Goal: Information Seeking & Learning: Check status

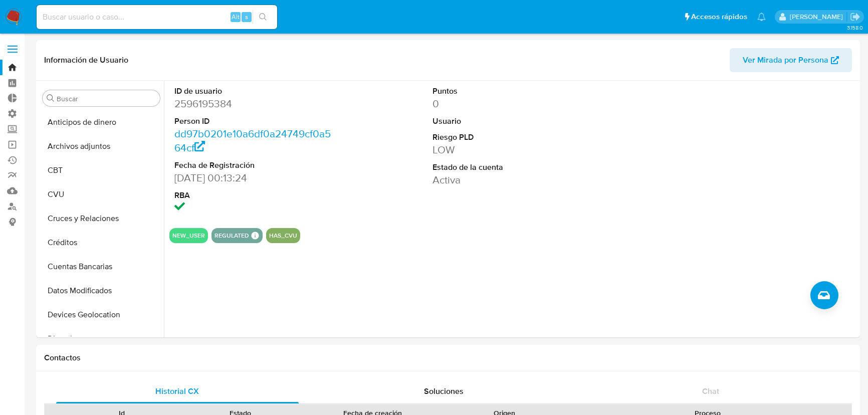
select select "10"
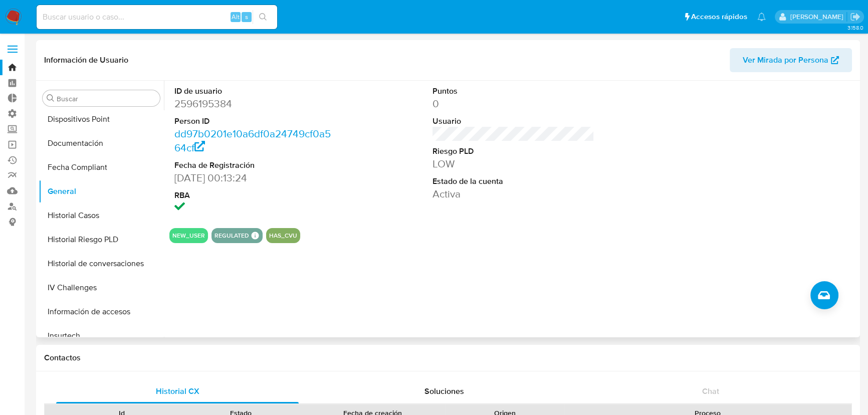
click at [240, 179] on dd "[DATE] 00:13:24" at bounding box center [255, 178] width 162 height 14
click at [239, 179] on dd "[DATE] 00:13:24" at bounding box center [255, 178] width 162 height 14
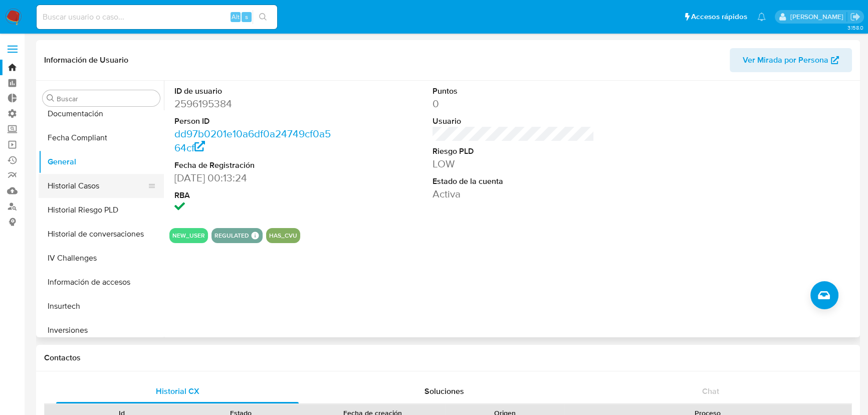
click at [86, 186] on button "Historial Casos" at bounding box center [97, 186] width 117 height 24
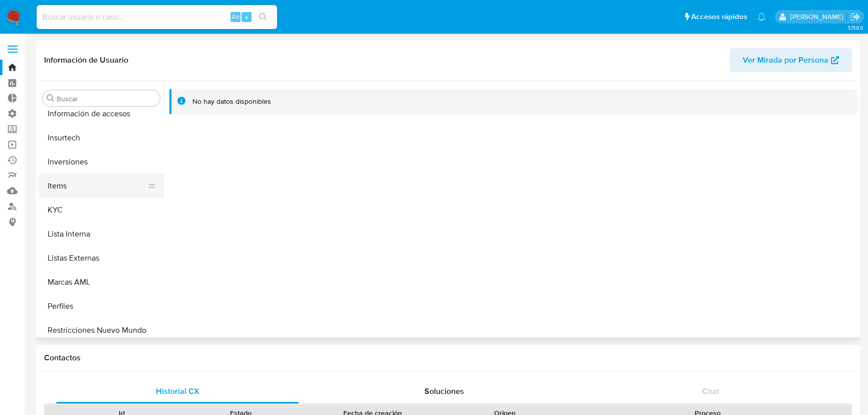
scroll to position [426, 0]
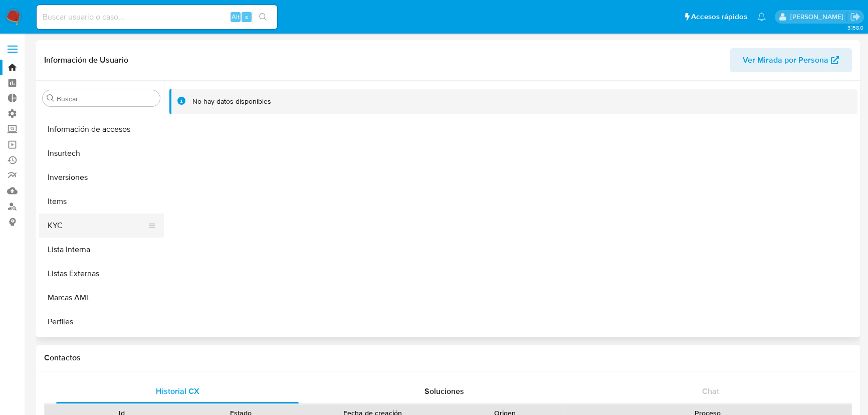
click at [81, 230] on button "KYC" at bounding box center [97, 226] width 117 height 24
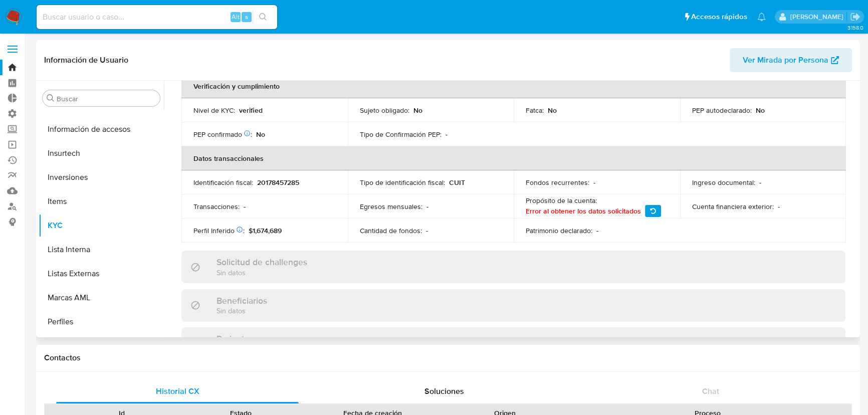
scroll to position [228, 0]
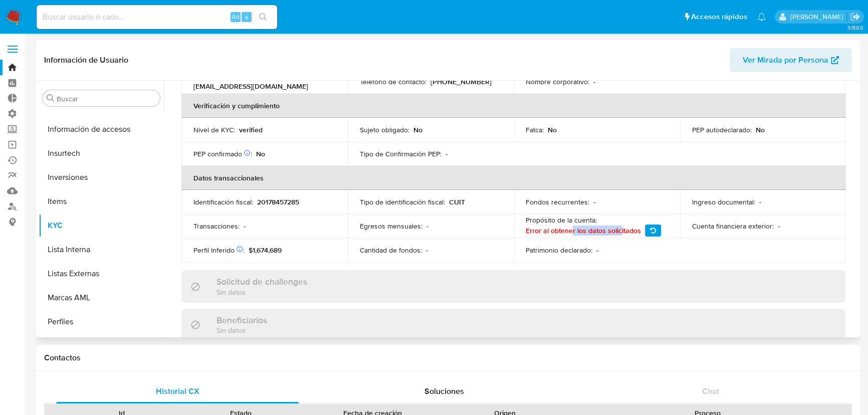
drag, startPoint x: 570, startPoint y: 230, endPoint x: 541, endPoint y: 224, distance: 29.7
click at [612, 228] on span "Error al obtener los datos solicitados" at bounding box center [583, 230] width 115 height 9
click at [431, 201] on p "Tipo de identificación fiscal :" at bounding box center [402, 201] width 85 height 9
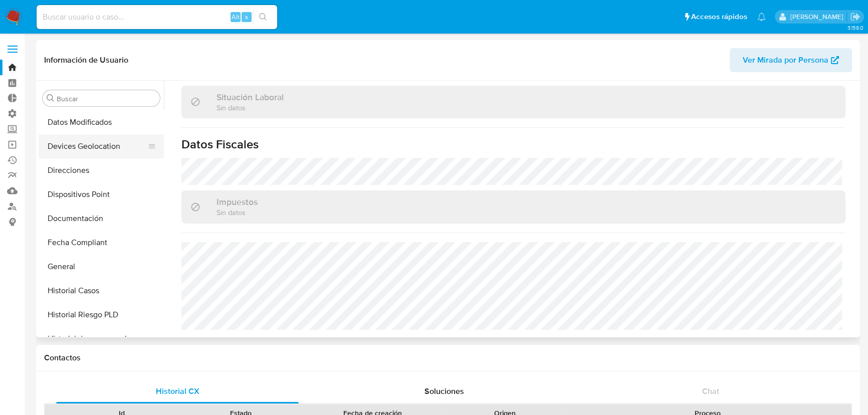
scroll to position [152, 0]
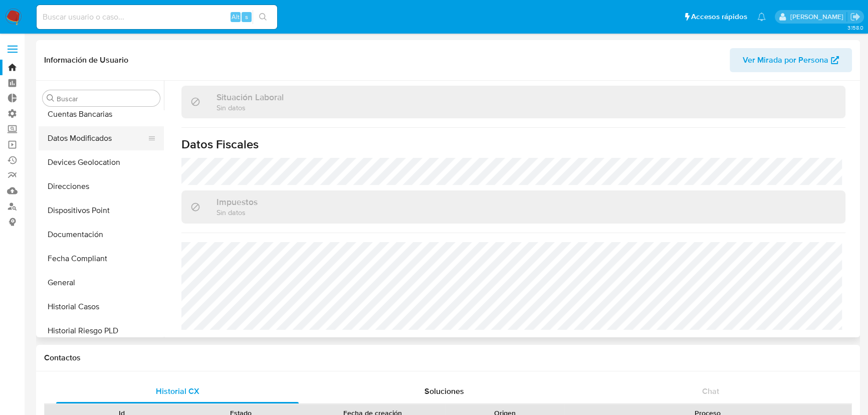
click at [92, 136] on button "Datos Modificados" at bounding box center [97, 138] width 117 height 24
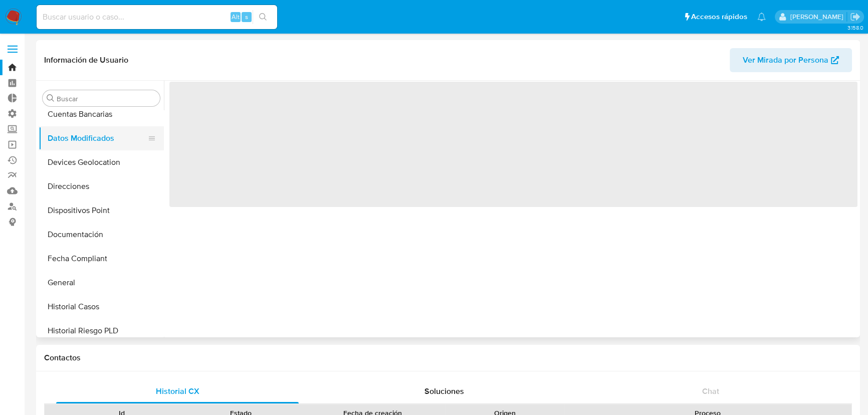
scroll to position [0, 0]
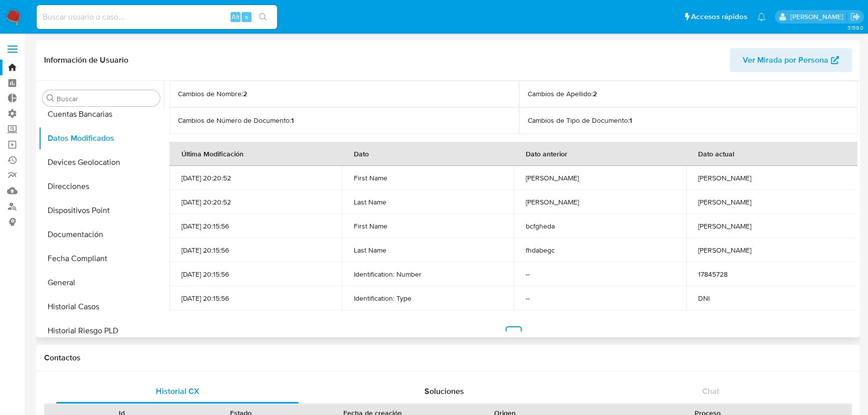
drag, startPoint x: 185, startPoint y: 180, endPoint x: 286, endPoint y: 298, distance: 154.6
click at [286, 298] on tbody "[DATE] 20:20:52 First Name [PERSON_NAME] [PERSON_NAME] [DATE] 20:20:52 Last Nam…" at bounding box center [513, 238] width 689 height 144
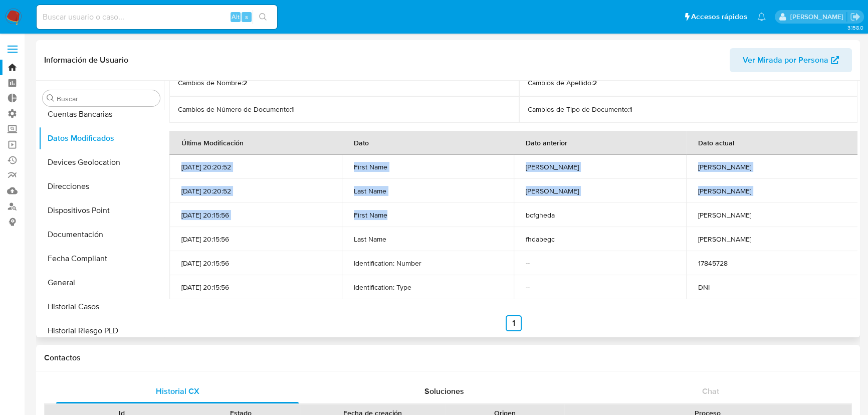
drag, startPoint x: 173, startPoint y: 161, endPoint x: 414, endPoint y: 217, distance: 247.8
click at [412, 217] on tbody "[DATE] 20:20:52 First Name [PERSON_NAME] [PERSON_NAME] [DATE] 20:20:52 Last Nam…" at bounding box center [513, 227] width 689 height 144
click at [257, 200] on td "[DATE] 20:20:52" at bounding box center [255, 191] width 172 height 24
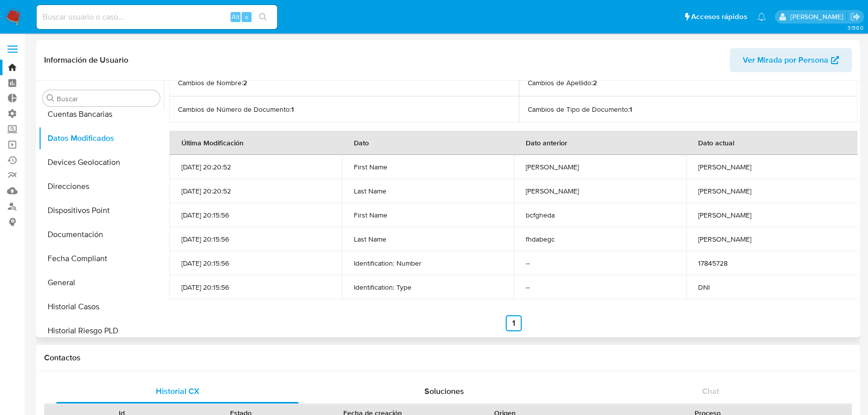
click at [222, 211] on p "[DATE] 20:15:56" at bounding box center [255, 214] width 148 height 9
click at [224, 210] on p "[DATE] 20:15:56" at bounding box center [255, 214] width 148 height 9
drag, startPoint x: 223, startPoint y: 231, endPoint x: 220, endPoint y: 225, distance: 6.7
click at [222, 230] on td "[DATE] 20:15:56" at bounding box center [255, 239] width 172 height 24
drag, startPoint x: 179, startPoint y: 167, endPoint x: 250, endPoint y: 166, distance: 70.2
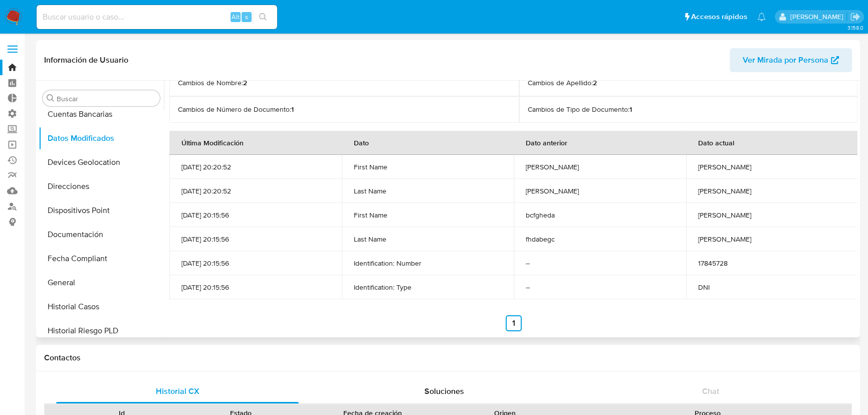
click at [250, 166] on td "[DATE] 20:20:52" at bounding box center [255, 167] width 172 height 24
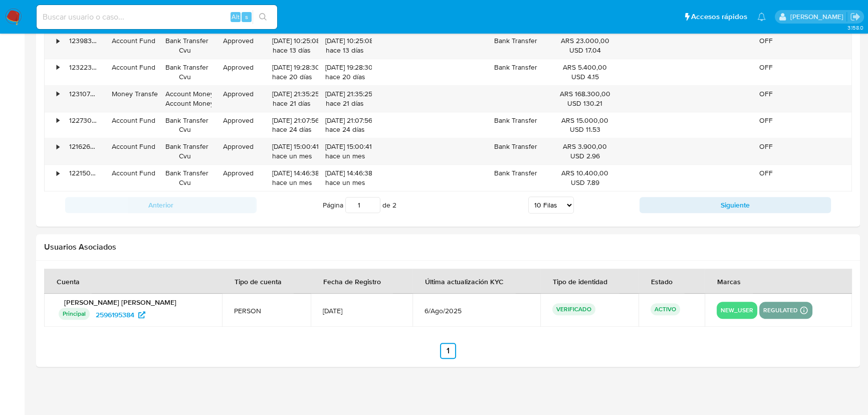
scroll to position [1128, 0]
drag, startPoint x: 342, startPoint y: 310, endPoint x: 305, endPoint y: 317, distance: 37.2
click at [311, 317] on td "[DATE]" at bounding box center [362, 308] width 102 height 33
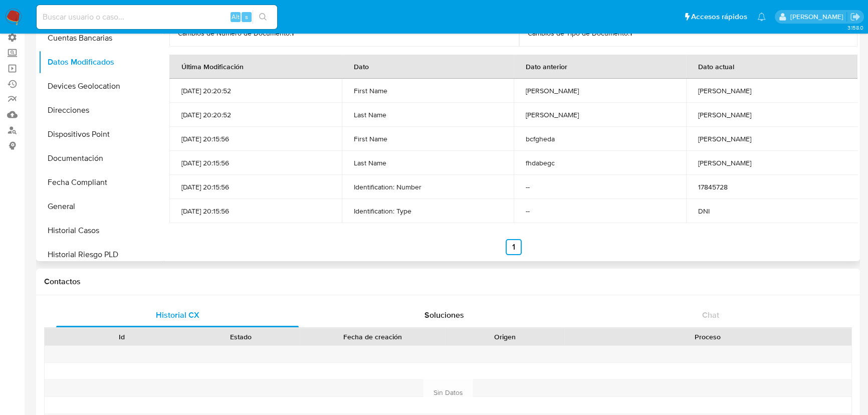
scroll to position [0, 0]
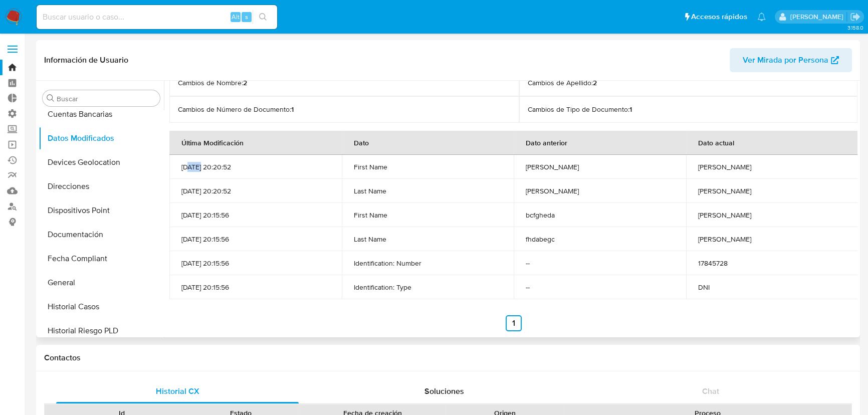
drag, startPoint x: 188, startPoint y: 169, endPoint x: 202, endPoint y: 169, distance: 14.0
click at [202, 169] on p "[DATE] 20:20:52" at bounding box center [255, 166] width 148 height 9
click at [258, 166] on p "[DATE] 20:20:52" at bounding box center [255, 166] width 148 height 9
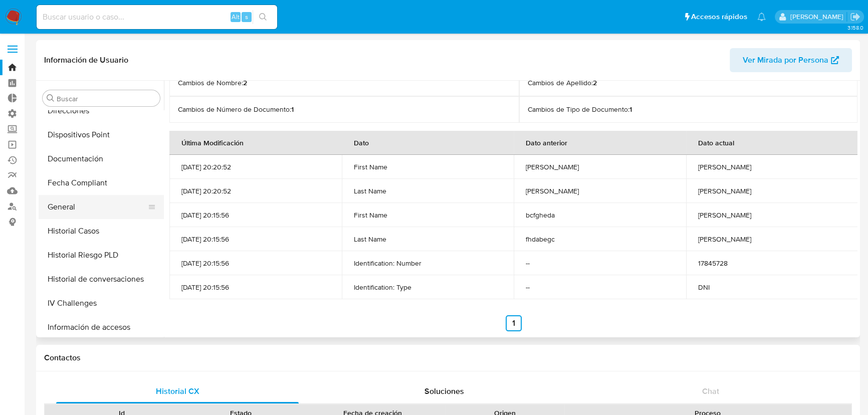
scroll to position [244, 0]
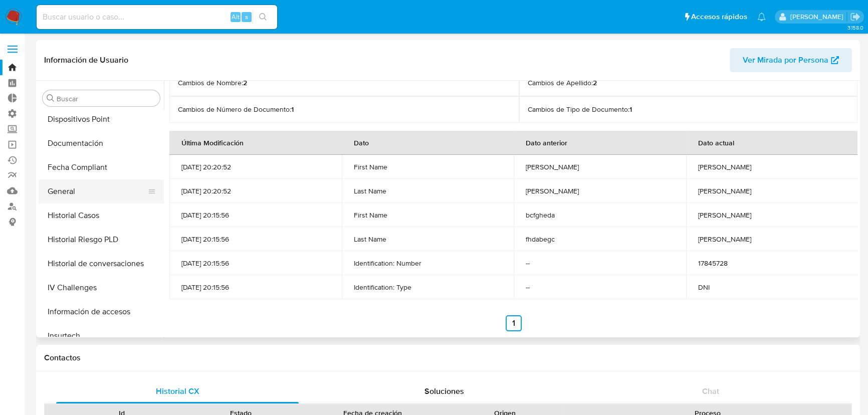
click at [72, 194] on button "General" at bounding box center [97, 191] width 117 height 24
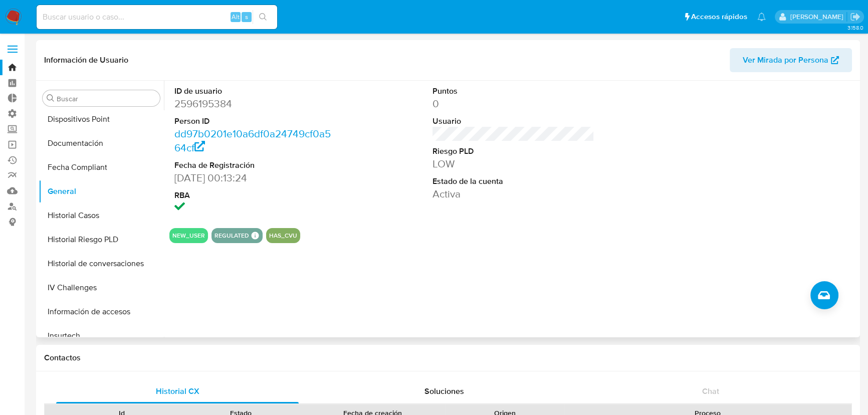
drag, startPoint x: 196, startPoint y: 181, endPoint x: 274, endPoint y: 180, distance: 77.2
click at [274, 180] on dd "[DATE] 00:13:24" at bounding box center [255, 178] width 162 height 14
click at [282, 193] on dt "RBA" at bounding box center [255, 195] width 162 height 11
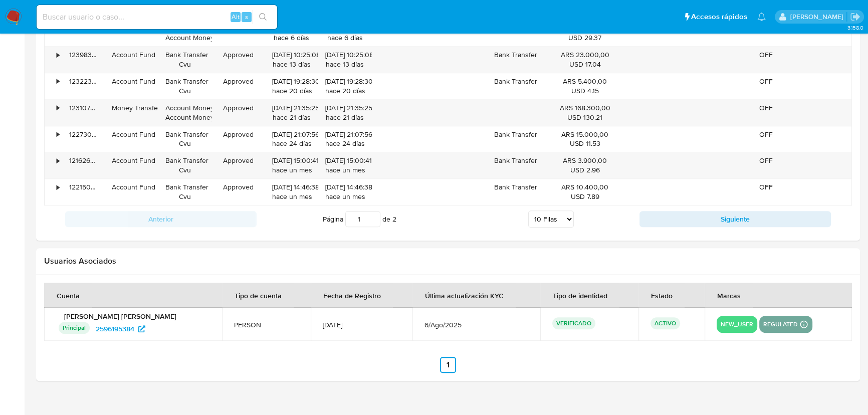
scroll to position [1128, 0]
